Goal: Information Seeking & Learning: Learn about a topic

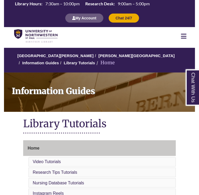
click at [152, 36] on nav "Resources Find Resources Library Search Databases & Articles Interlibrary Loan …" at bounding box center [99, 36] width 191 height 18
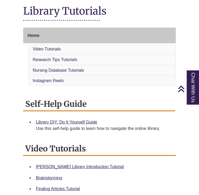
scroll to position [113, 0]
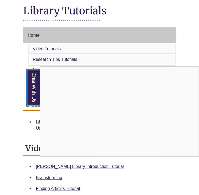
click at [37, 93] on link "Chat With Us" at bounding box center [34, 87] width 14 height 36
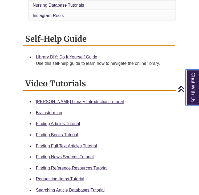
scroll to position [0, 0]
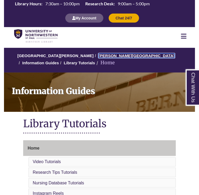
click at [108, 56] on link "[PERSON_NAME][GEOGRAPHIC_DATA]" at bounding box center [136, 55] width 76 height 5
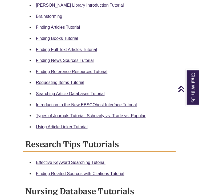
scroll to position [275, 0]
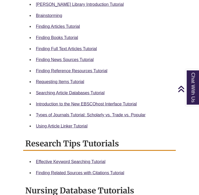
drag, startPoint x: 69, startPoint y: 22, endPoint x: 73, endPoint y: 22, distance: 3.8
click at [73, 22] on li "Finding Articles Tutorial" at bounding box center [104, 26] width 140 height 11
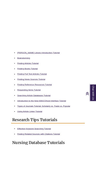
scroll to position [329, 0]
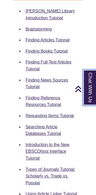
click at [89, 77] on link "Chat With Us" at bounding box center [90, 87] width 14 height 36
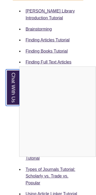
click at [14, 76] on link "Chat With Us" at bounding box center [13, 87] width 14 height 36
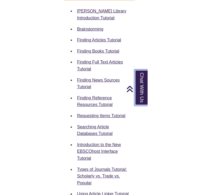
scroll to position [275, 0]
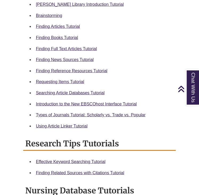
click at [103, 30] on li "Finding Articles Tutorial" at bounding box center [104, 26] width 140 height 11
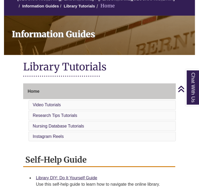
scroll to position [0, 0]
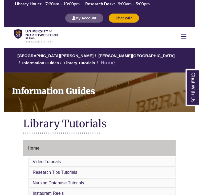
click at [183, 34] on icon at bounding box center [184, 36] width 6 height 6
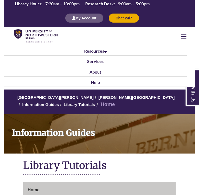
click at [181, 38] on icon at bounding box center [184, 36] width 6 height 6
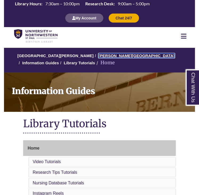
click at [108, 56] on link "[PERSON_NAME][GEOGRAPHIC_DATA]" at bounding box center [136, 55] width 76 height 5
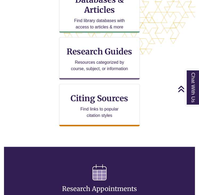
scroll to position [183, 0]
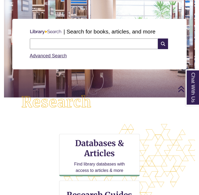
scroll to position [49, 0]
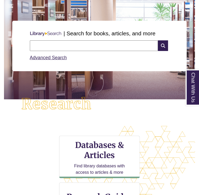
click at [92, 48] on input "text" at bounding box center [94, 45] width 128 height 11
type input "**********"
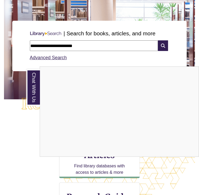
click at [164, 49] on div "Chat With Us" at bounding box center [99, 97] width 199 height 195
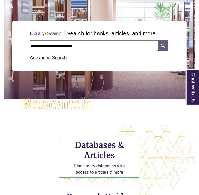
click at [166, 47] on icon at bounding box center [163, 45] width 10 height 11
